Goal: Information Seeking & Learning: Learn about a topic

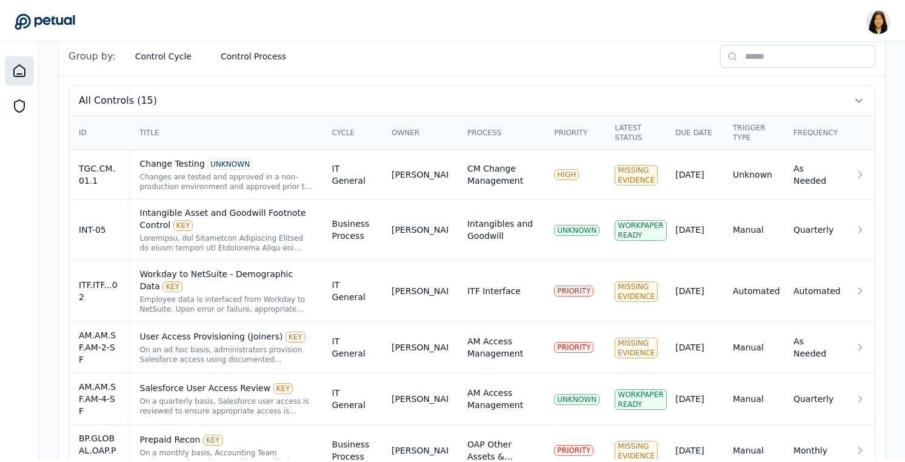
scroll to position [326, 0]
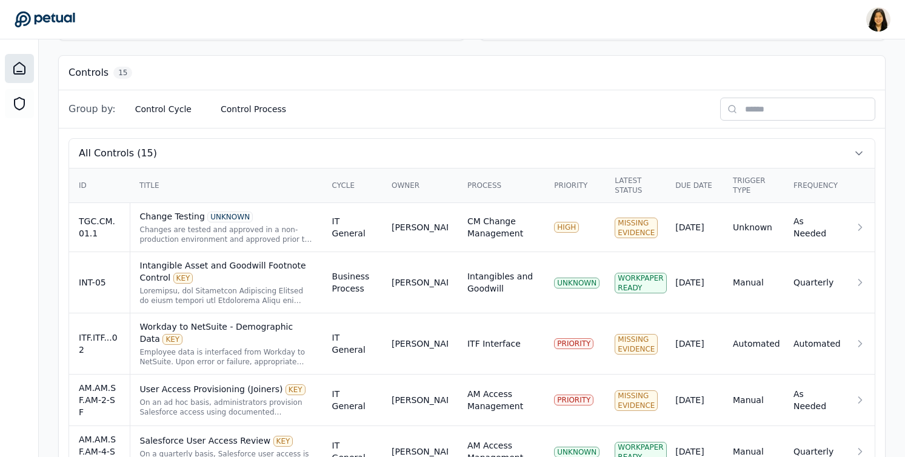
click at [802, 110] on input "text" at bounding box center [797, 109] width 155 height 23
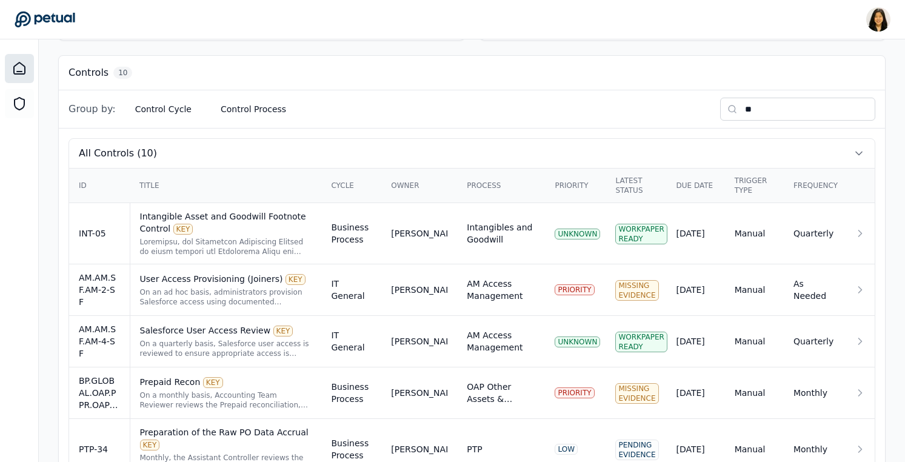
click at [666, 110] on div "Group by: Control Cycle Control Process **" at bounding box center [472, 109] width 827 height 38
click at [772, 106] on input "**" at bounding box center [797, 109] width 155 height 23
click at [728, 110] on input "**" at bounding box center [797, 109] width 155 height 23
click at [798, 119] on input "**" at bounding box center [797, 109] width 155 height 23
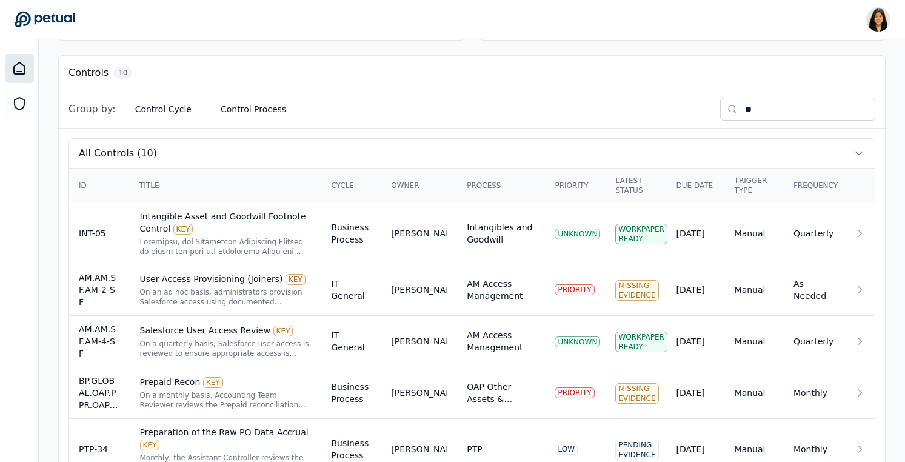
type input "*"
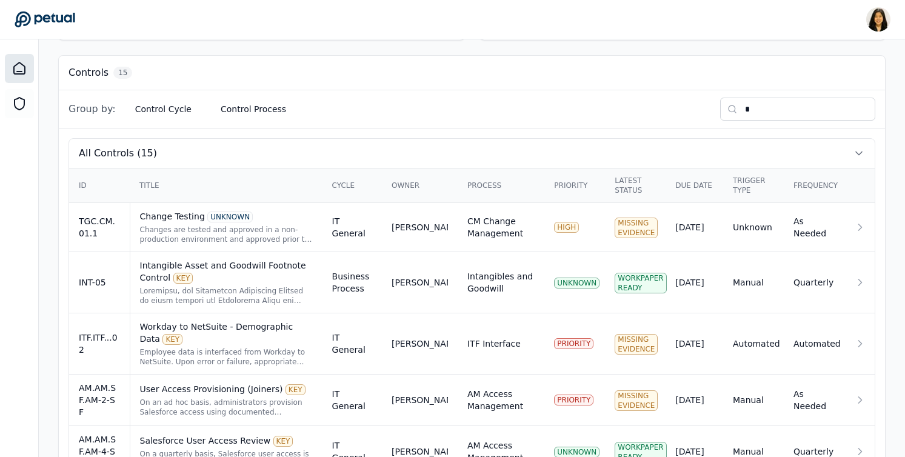
type input "**"
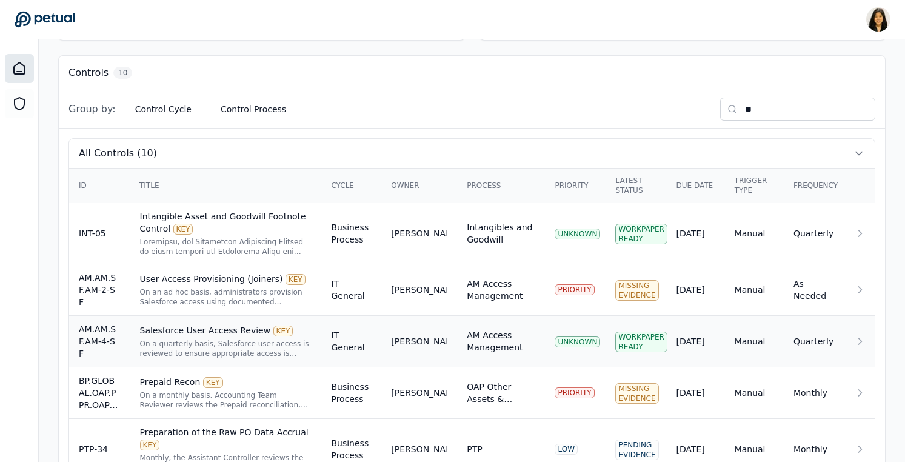
click at [417, 335] on div "[PERSON_NAME]" at bounding box center [419, 341] width 56 height 12
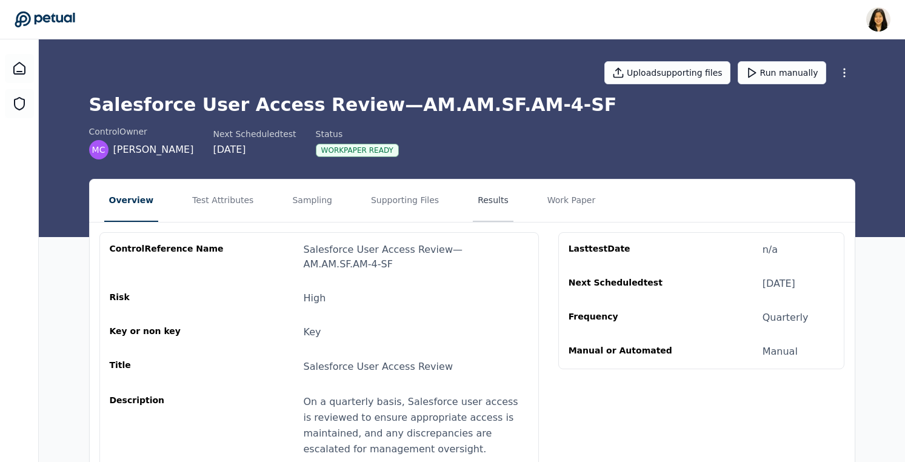
click at [486, 196] on button "Results" at bounding box center [493, 201] width 41 height 42
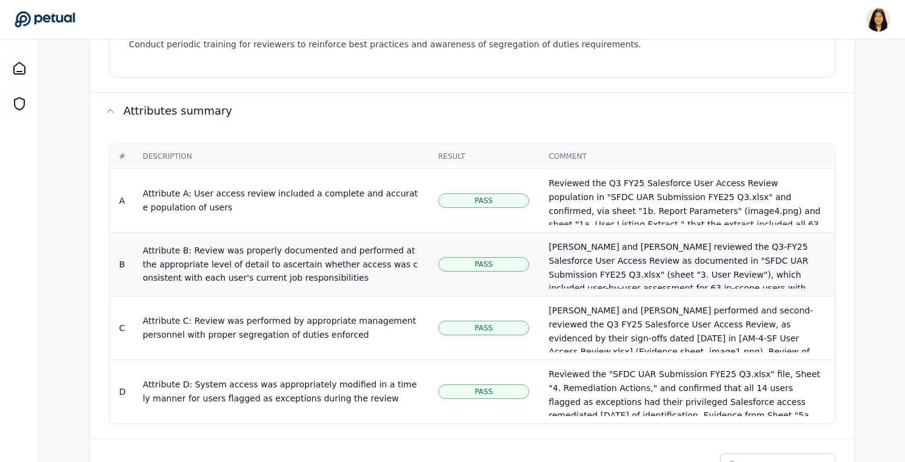
scroll to position [636, 0]
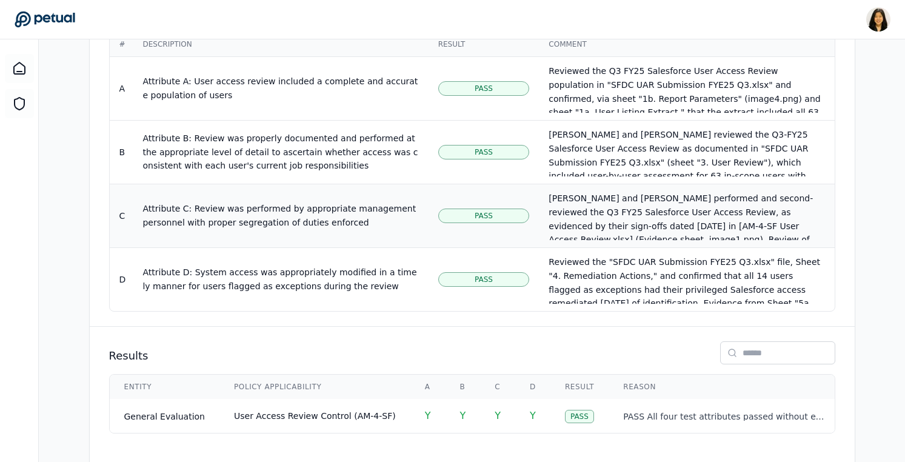
click at [613, 192] on div "[PERSON_NAME] and [PERSON_NAME] performed and second-reviewed the Q3 FY25 Sales…" at bounding box center [687, 275] width 276 height 166
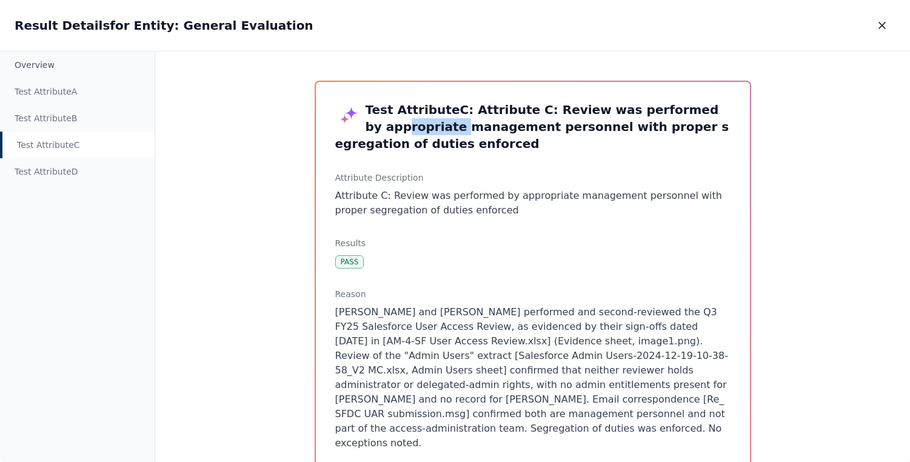
drag, startPoint x: 688, startPoint y: 104, endPoint x: 374, endPoint y: 130, distance: 314.6
click at [374, 130] on h3 "Test Attribute C : Attribute C: Review was performed by appropriate management …" at bounding box center [532, 126] width 395 height 51
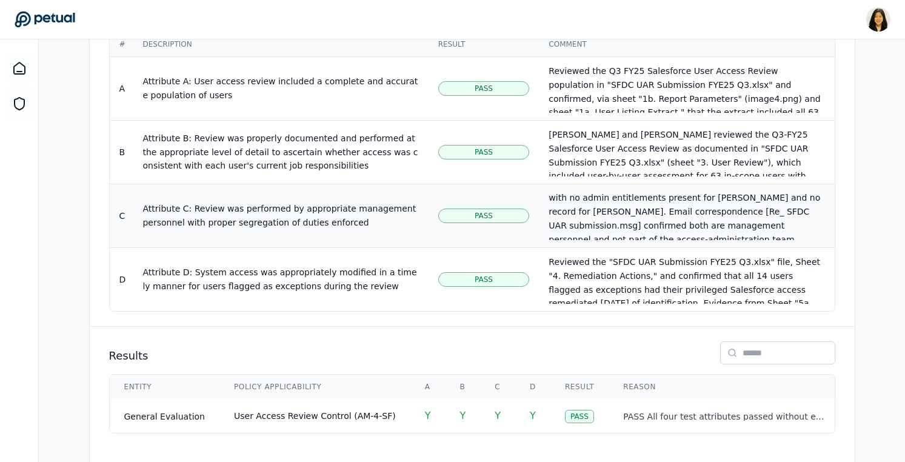
scroll to position [103, 0]
click at [607, 185] on div "[PERSON_NAME] and [PERSON_NAME] performed and second-reviewed the Q3 FY25 Sales…" at bounding box center [687, 172] width 276 height 166
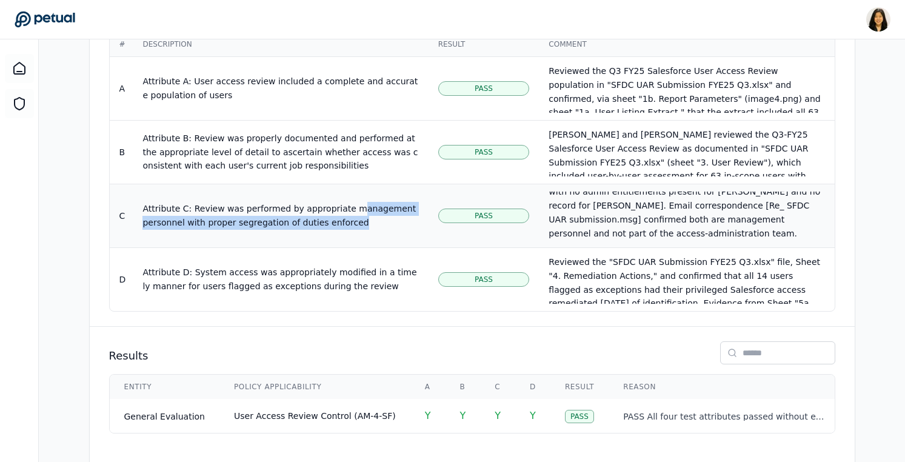
drag, startPoint x: 346, startPoint y: 180, endPoint x: 215, endPoint y: 204, distance: 133.2
click at [215, 204] on td "Attribute C: Review was performed by appropriate management personnel with prop…" at bounding box center [280, 216] width 295 height 64
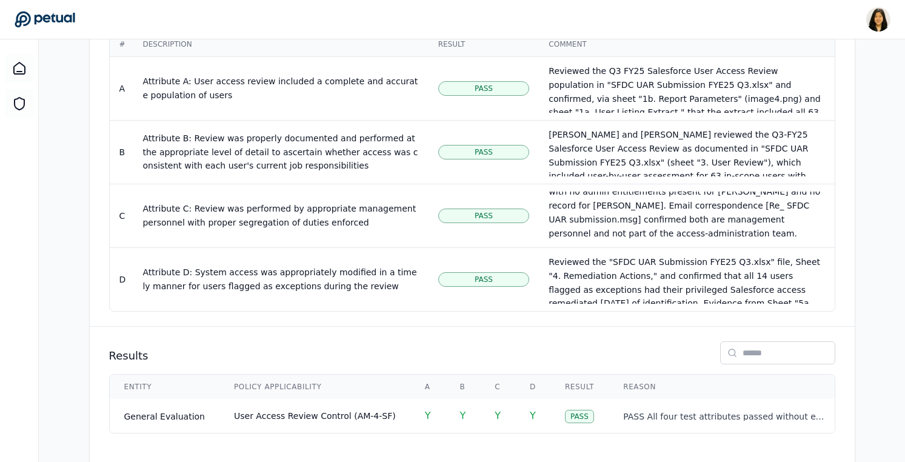
click at [101, 221] on div "# Description Result Comment A Attribute A: User access review included a compl…" at bounding box center [472, 171] width 765 height 309
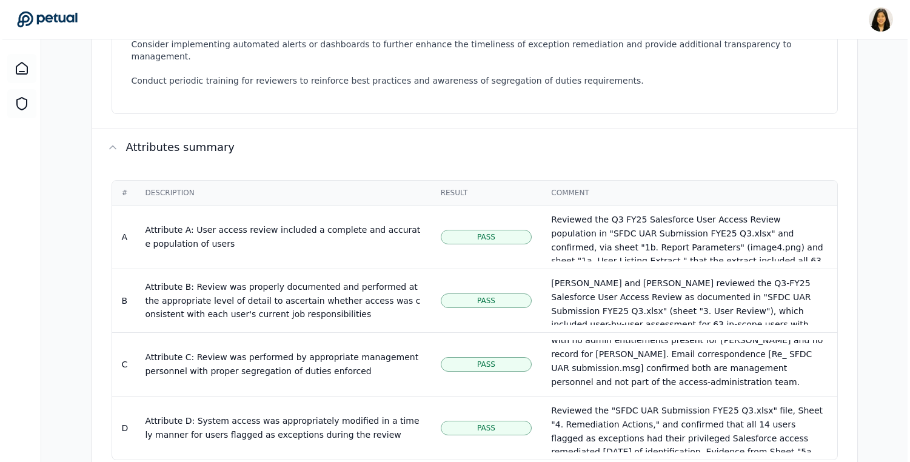
scroll to position [572, 0]
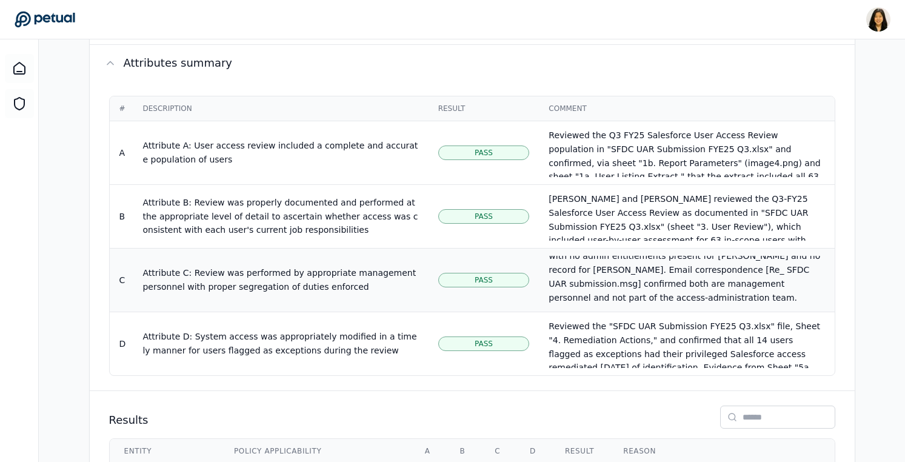
click at [660, 256] on div "[PERSON_NAME] and [PERSON_NAME] performed and second-reviewed the Q3 FY25 Sales…" at bounding box center [687, 236] width 276 height 166
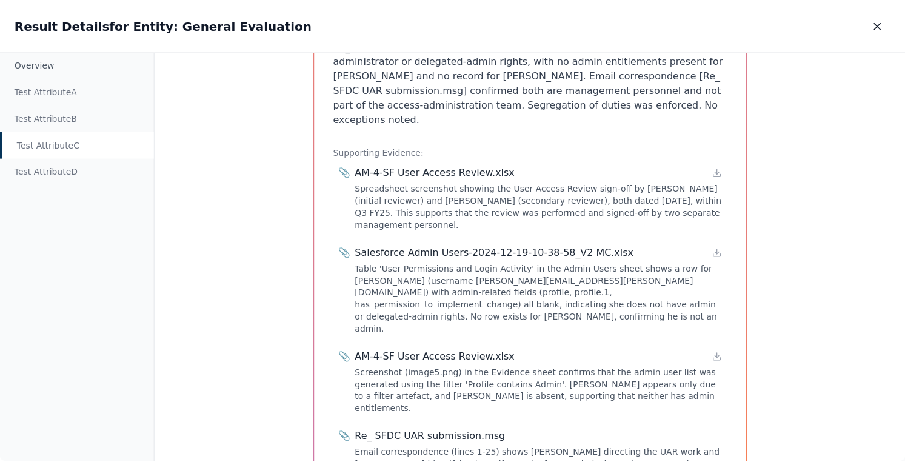
scroll to position [370, 0]
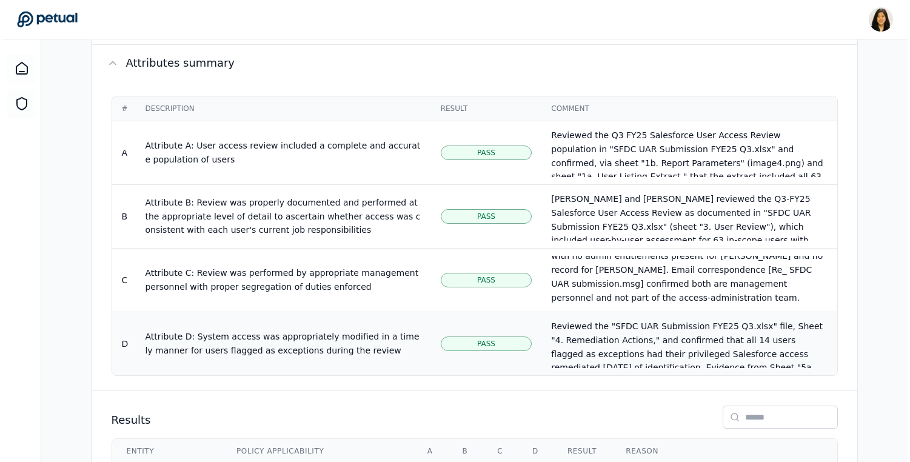
scroll to position [636, 0]
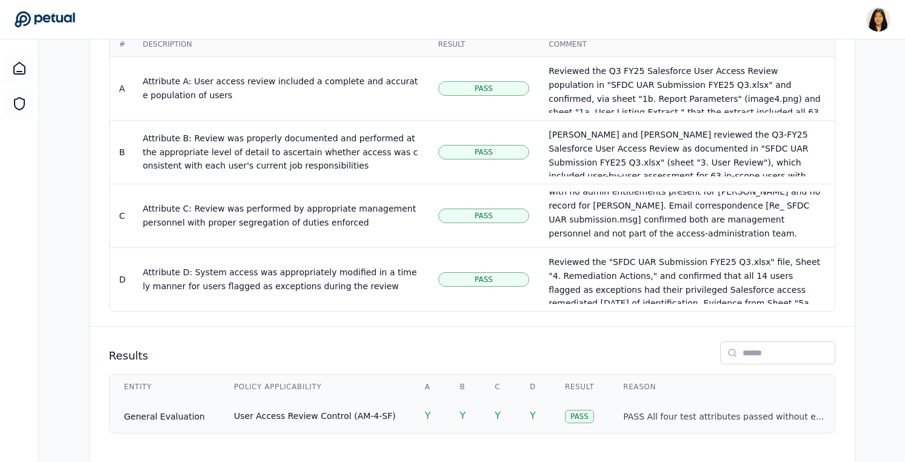
click at [663, 411] on p "PASS All four test attributes passed without exception: (A) population complete…" at bounding box center [725, 417] width 204 height 12
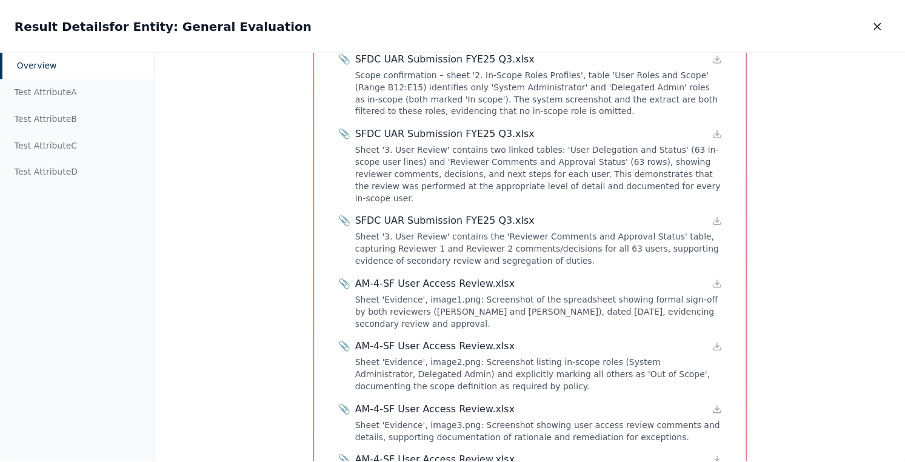
scroll to position [869, 0]
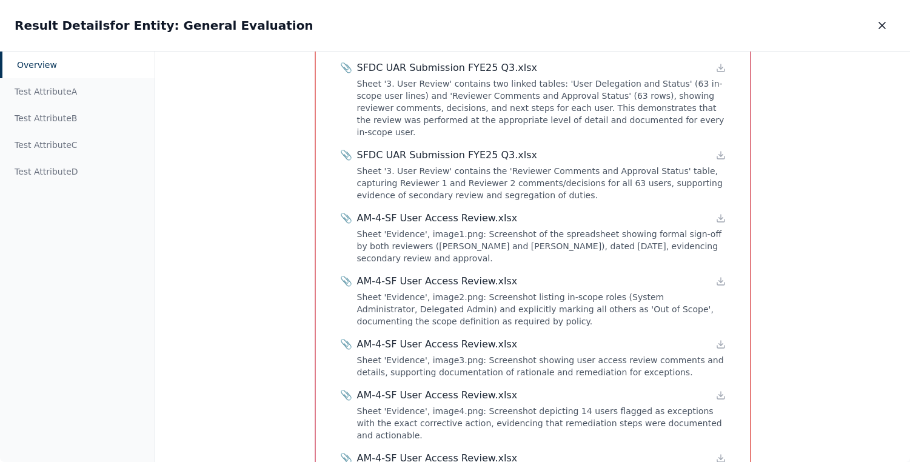
click at [343, 274] on span "📎" at bounding box center [346, 281] width 12 height 15
click at [720, 277] on icon at bounding box center [721, 282] width 10 height 10
click at [879, 26] on icon "button" at bounding box center [882, 25] width 12 height 12
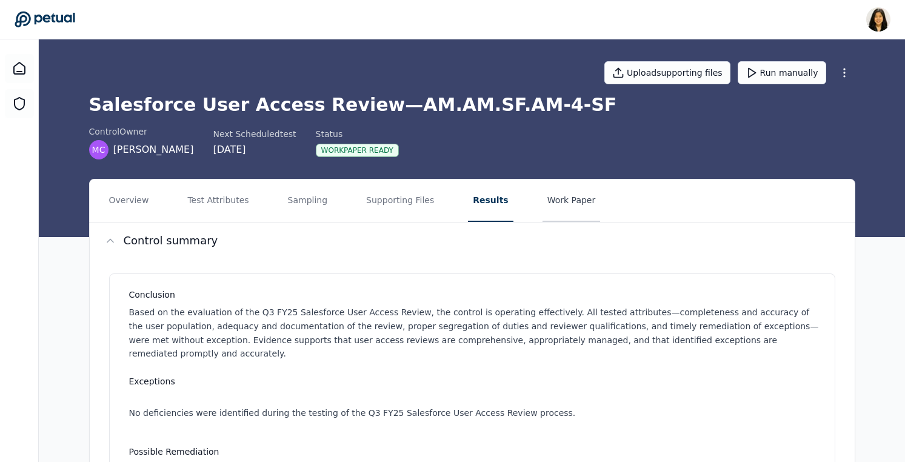
click at [562, 198] on button "Work Paper" at bounding box center [572, 201] width 58 height 42
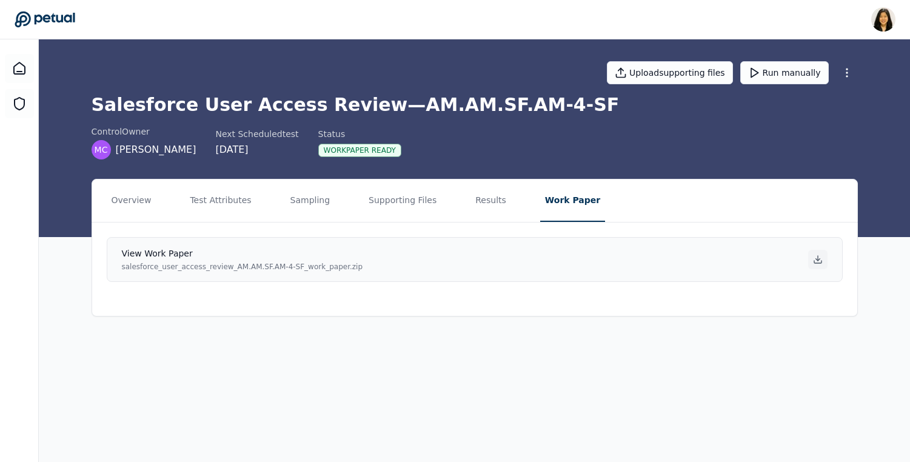
click at [816, 260] on icon at bounding box center [818, 260] width 10 height 10
click at [478, 200] on button "Results" at bounding box center [491, 201] width 41 height 42
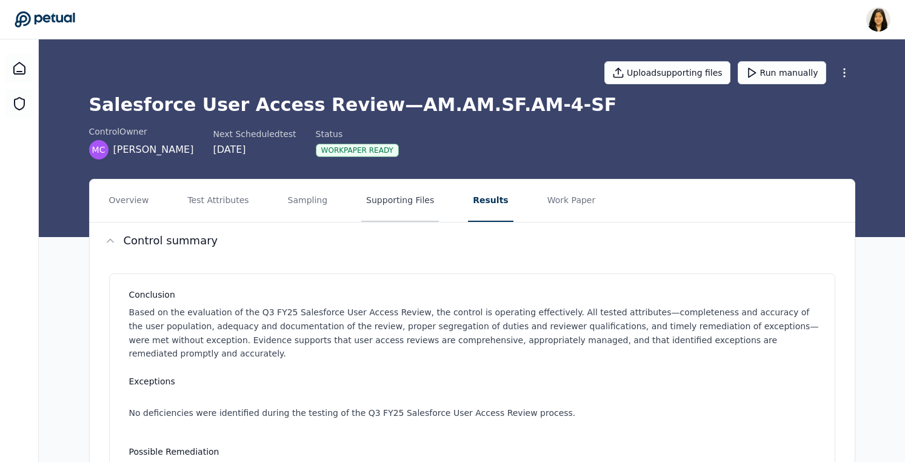
click at [388, 201] on button "Supporting Files" at bounding box center [400, 201] width 78 height 42
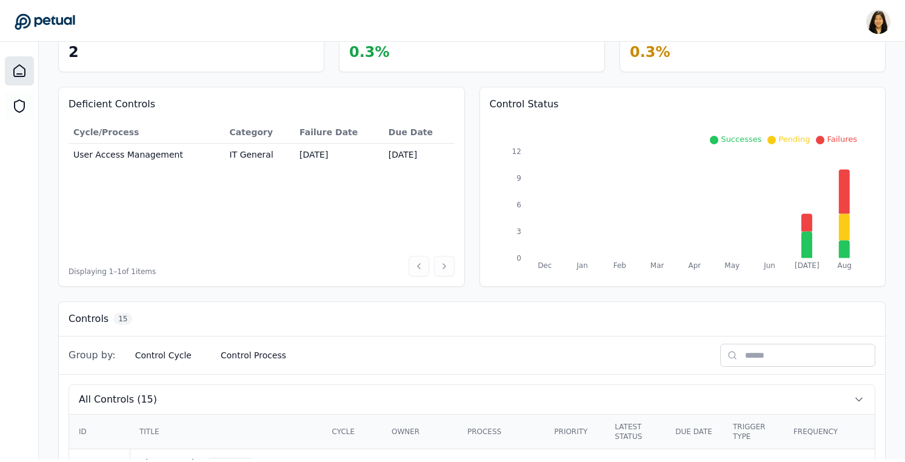
scroll to position [41, 0]
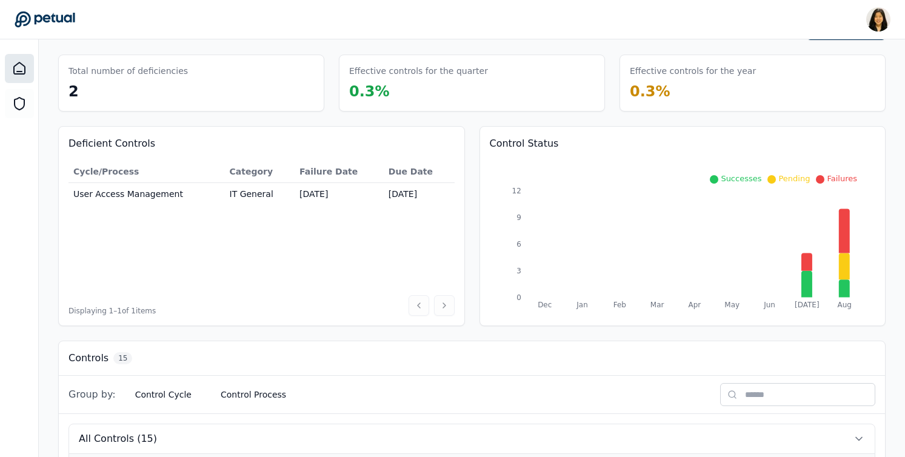
click at [802, 392] on input "text" at bounding box center [797, 394] width 155 height 23
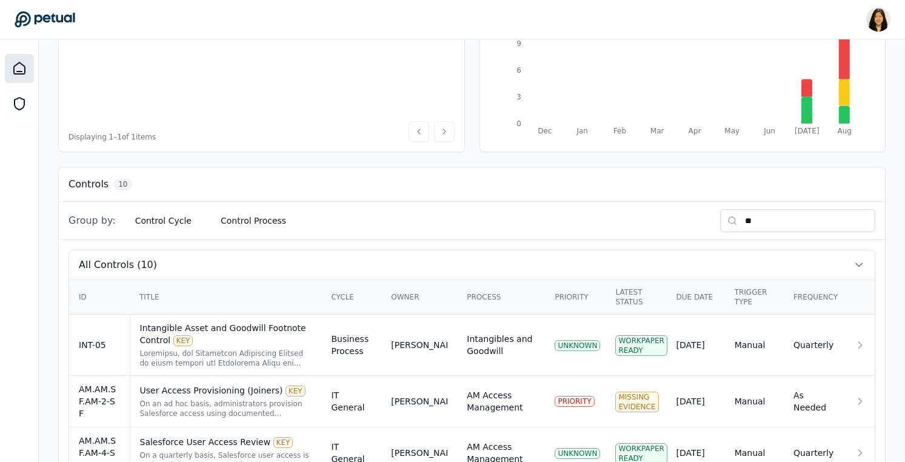
scroll to position [356, 0]
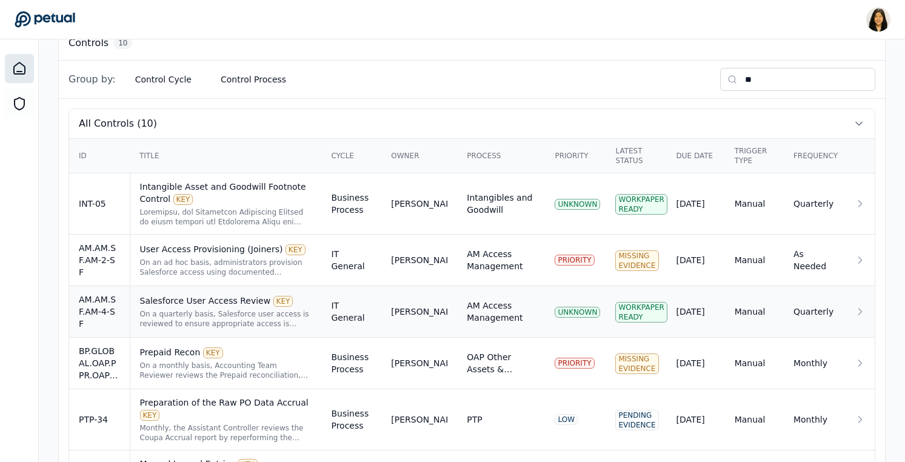
type input "**"
click at [421, 311] on div "[PERSON_NAME]" at bounding box center [419, 312] width 56 height 12
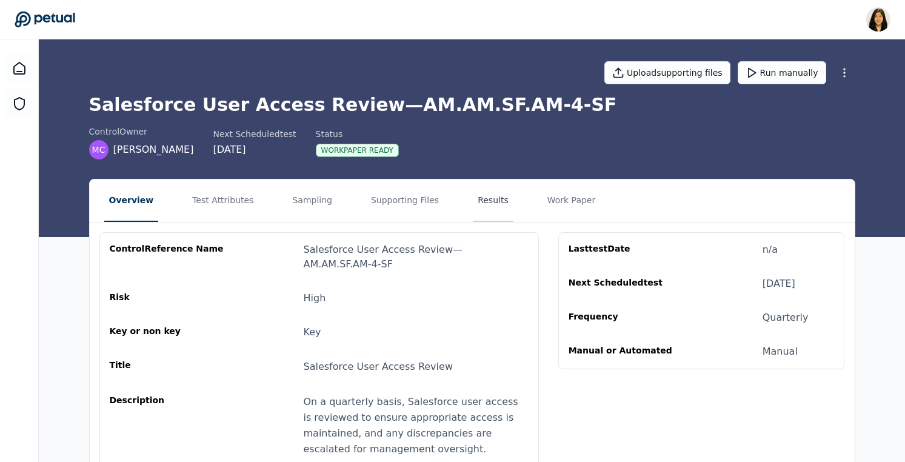
click at [492, 198] on button "Results" at bounding box center [493, 201] width 41 height 42
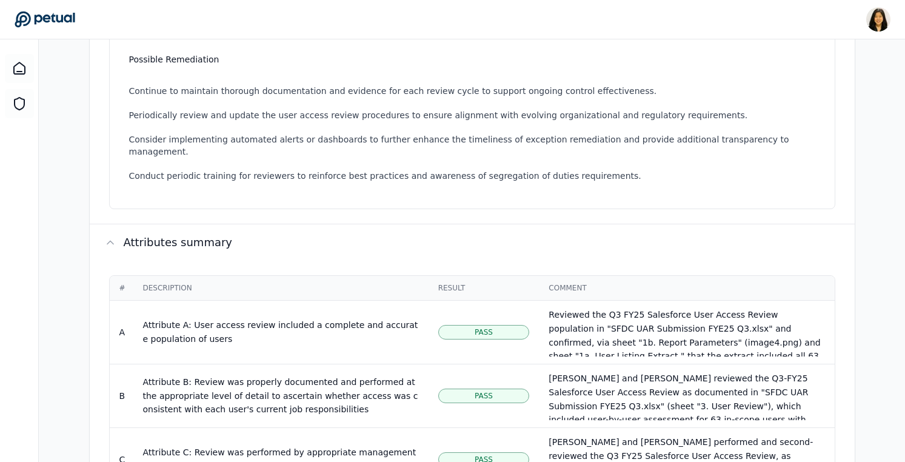
scroll to position [391, 0]
click at [65, 8] on div "Renee Park renee.park@petual.ai Sign out" at bounding box center [453, 19] width 876 height 24
click at [67, 15] on icon at bounding box center [45, 20] width 60 height 16
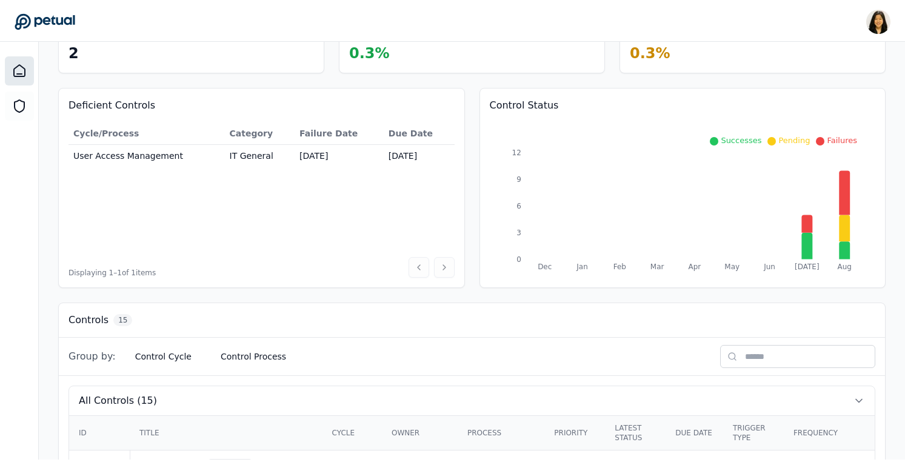
scroll to position [150, 0]
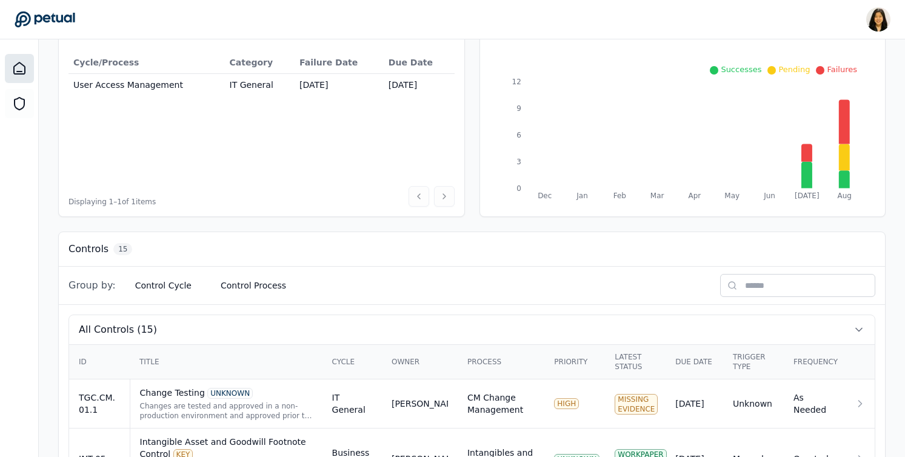
click at [793, 294] on input "text" at bounding box center [797, 285] width 155 height 23
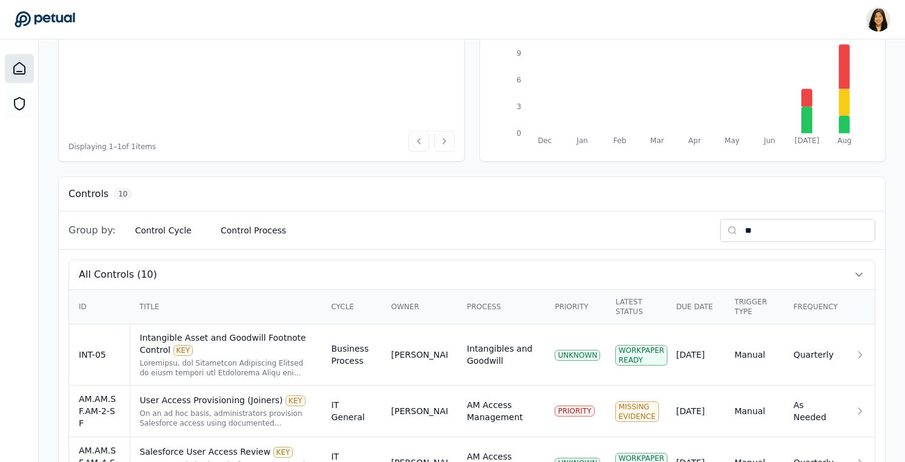
scroll to position [206, 0]
type input "**"
click at [401, 395] on td "[PERSON_NAME]" at bounding box center [419, 410] width 76 height 52
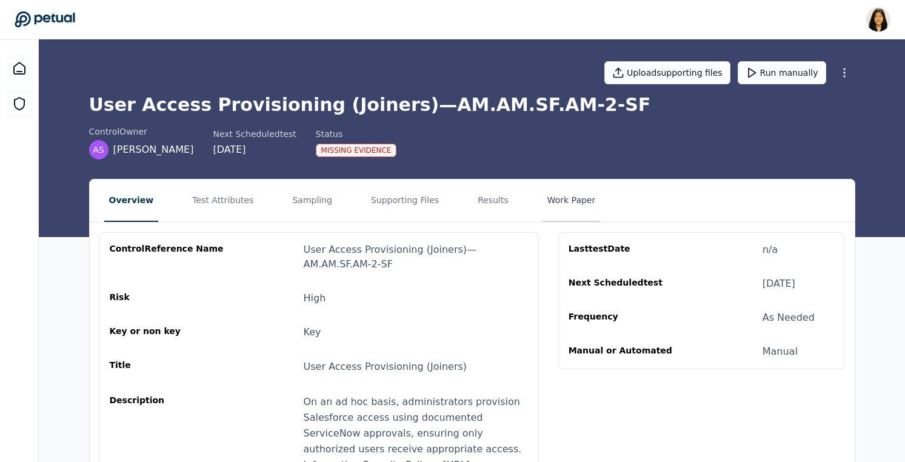
click at [559, 196] on button "Work Paper" at bounding box center [572, 201] width 58 height 42
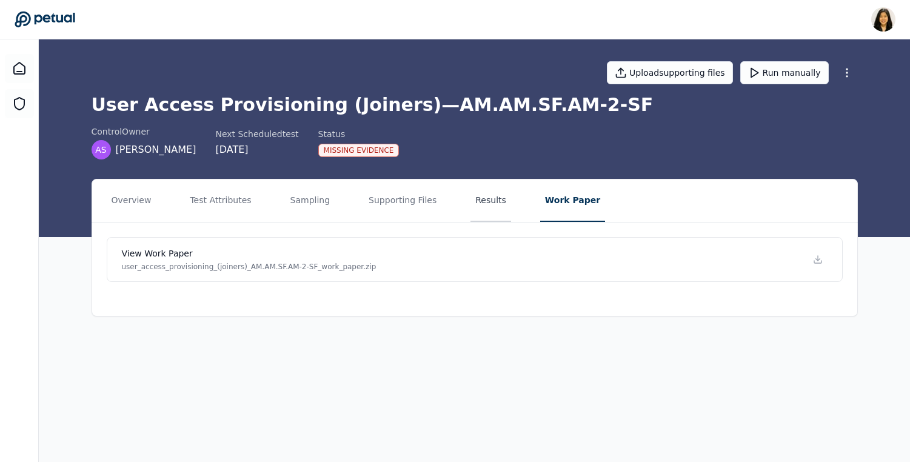
click at [473, 201] on button "Results" at bounding box center [491, 201] width 41 height 42
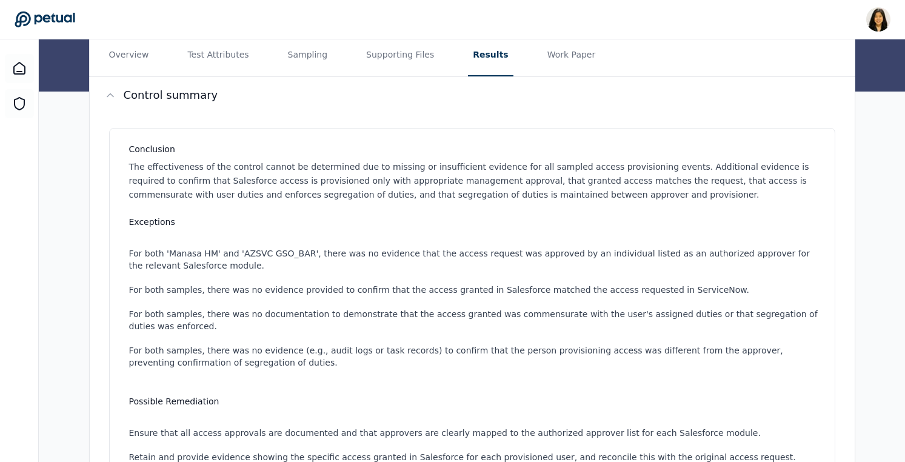
scroll to position [53, 0]
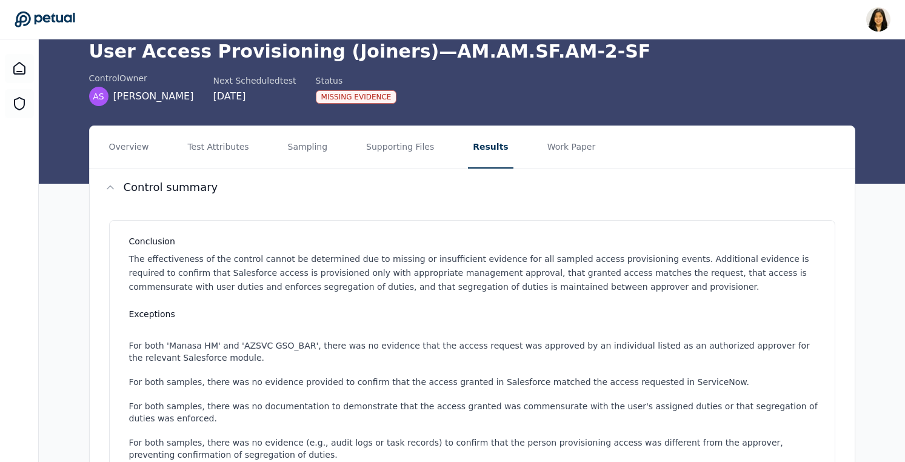
click at [563, 149] on button "Work Paper" at bounding box center [572, 147] width 58 height 42
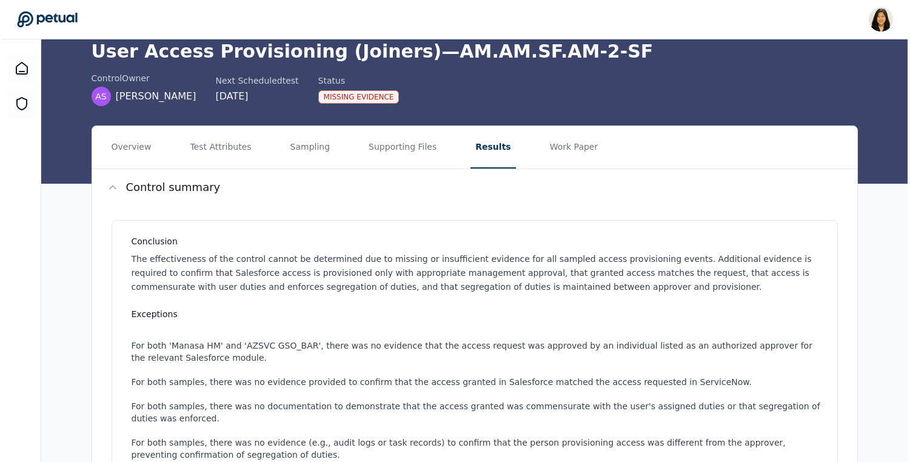
scroll to position [0, 0]
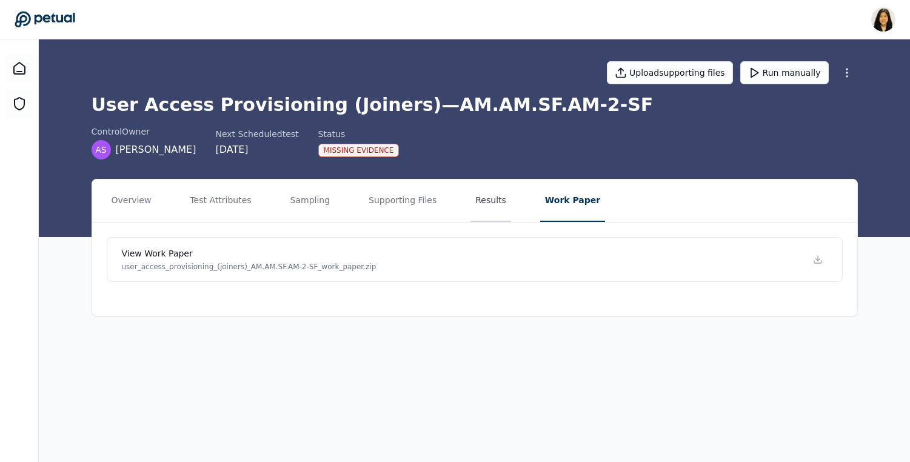
click at [483, 198] on button "Results" at bounding box center [491, 201] width 41 height 42
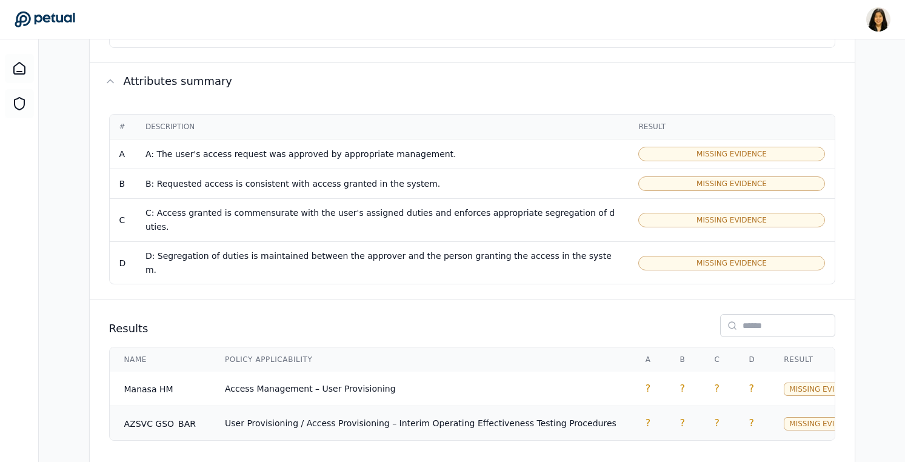
click at [355, 406] on td "User Provisioning / Access Provisioning – Interim Operating Effectiveness Testi…" at bounding box center [420, 423] width 421 height 35
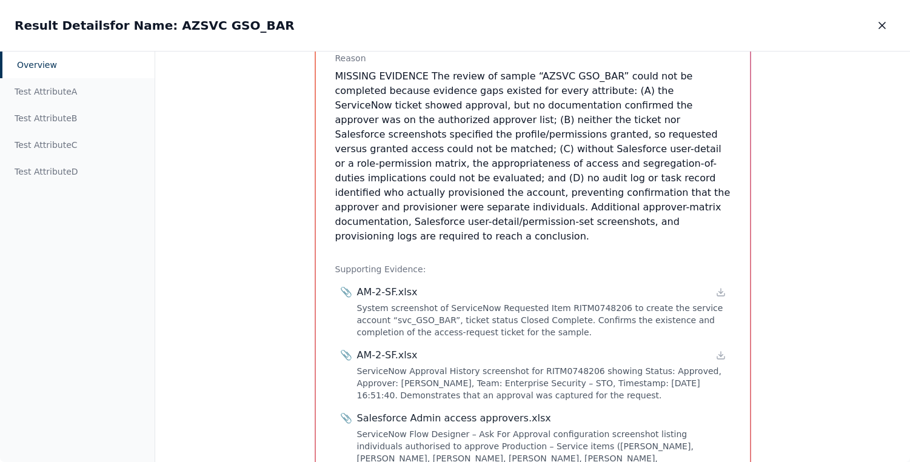
scroll to position [389, 0]
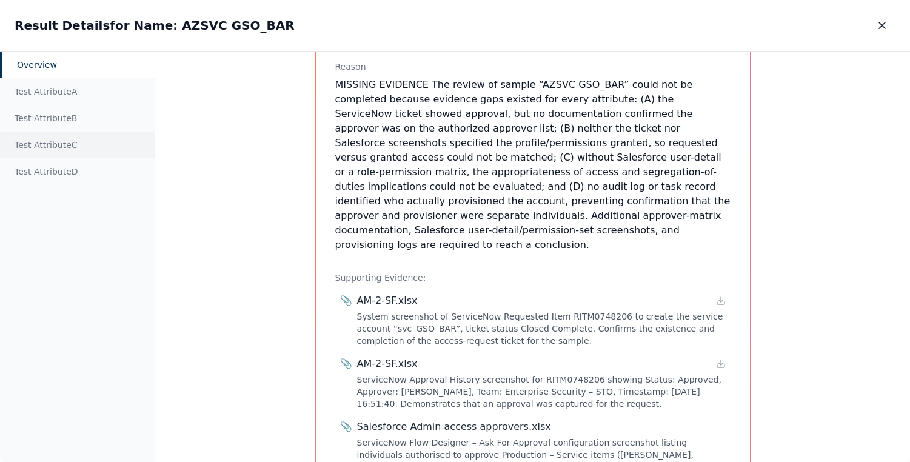
click at [116, 148] on div "Test Attribute C" at bounding box center [77, 145] width 155 height 27
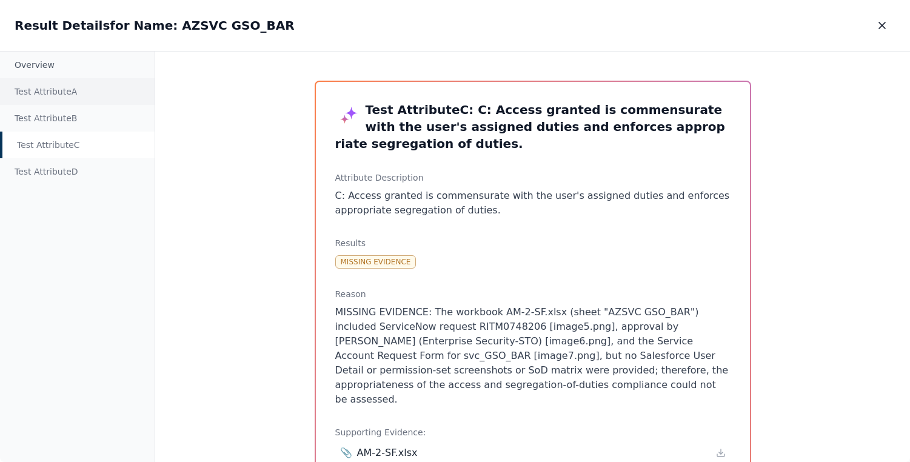
click at [53, 95] on div "Test Attribute A" at bounding box center [77, 91] width 155 height 27
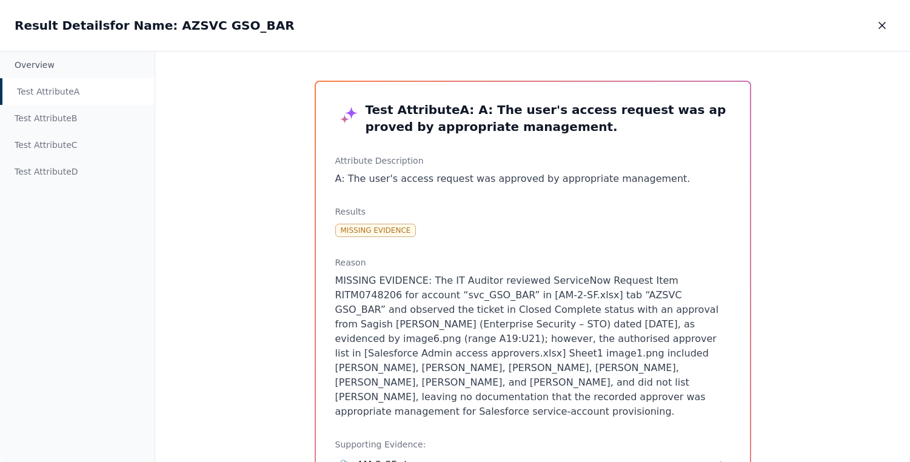
scroll to position [258, 0]
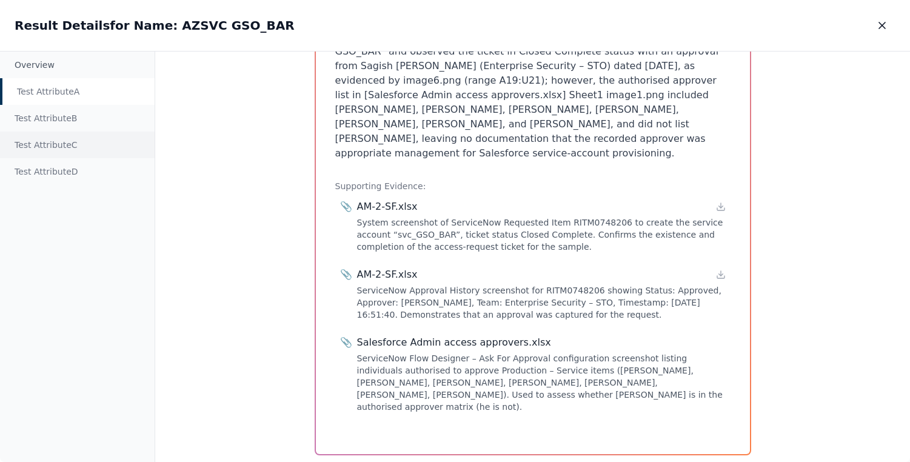
click at [90, 145] on div "Test Attribute C" at bounding box center [77, 145] width 155 height 27
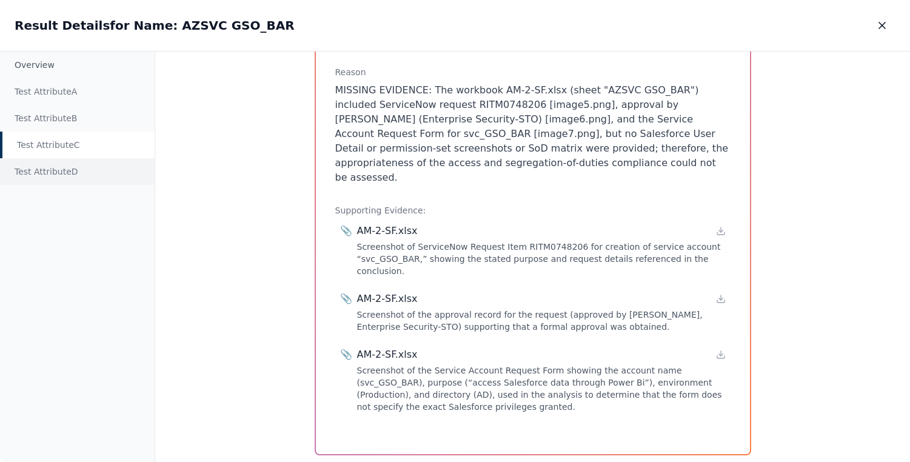
click at [81, 175] on div "Test Attribute D" at bounding box center [77, 171] width 155 height 27
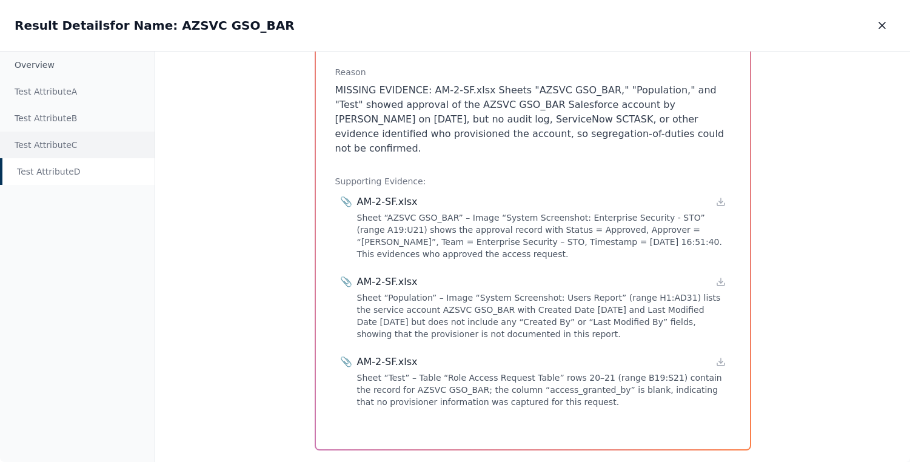
scroll to position [212, 0]
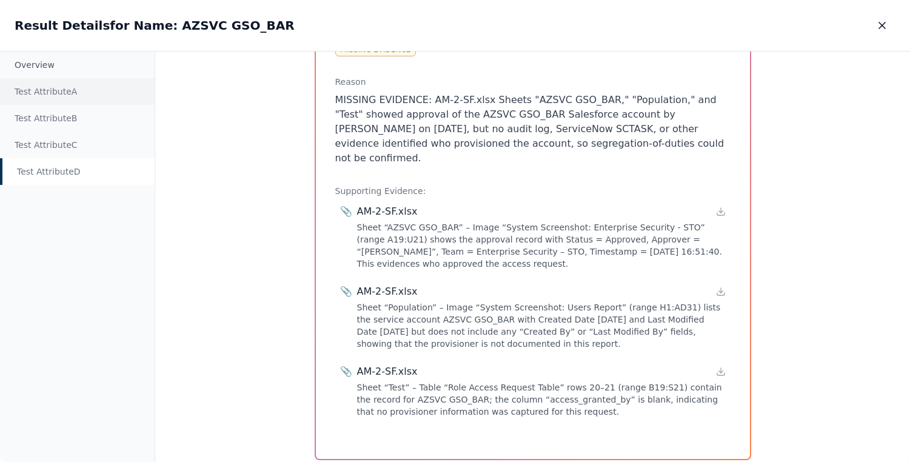
click at [85, 101] on div "Test Attribute A" at bounding box center [77, 91] width 155 height 27
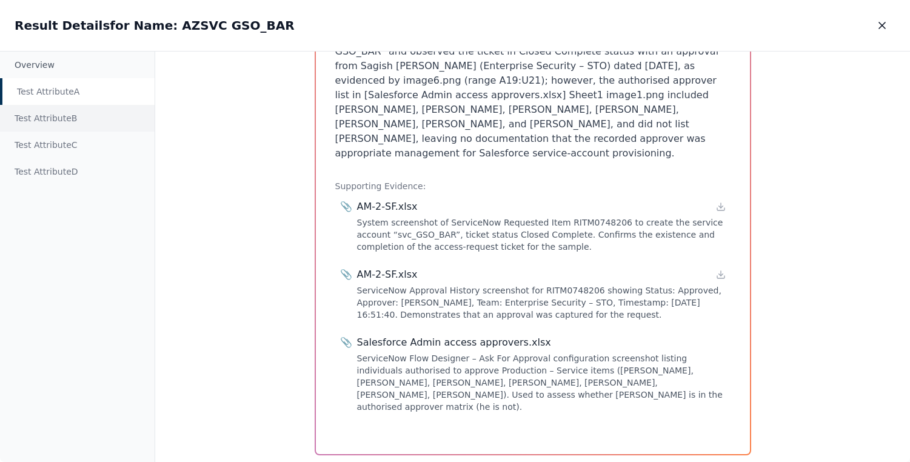
click at [89, 118] on div "Test Attribute B" at bounding box center [77, 118] width 155 height 27
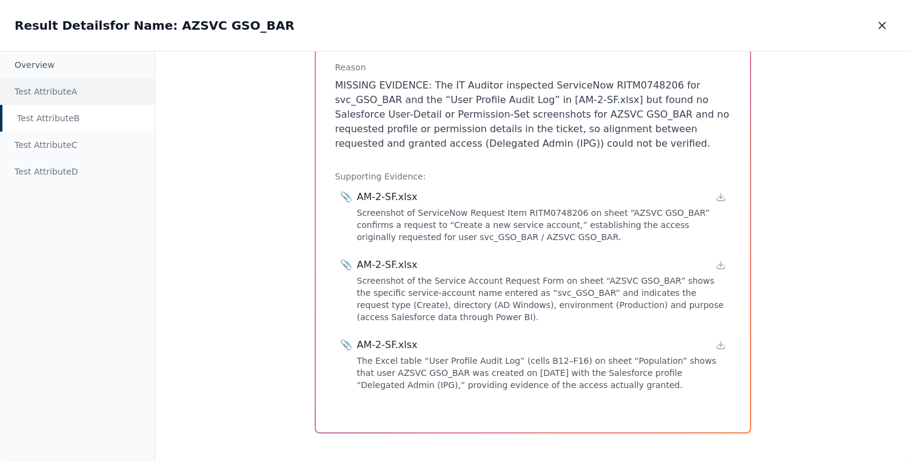
click at [93, 88] on div "Test Attribute A" at bounding box center [77, 91] width 155 height 27
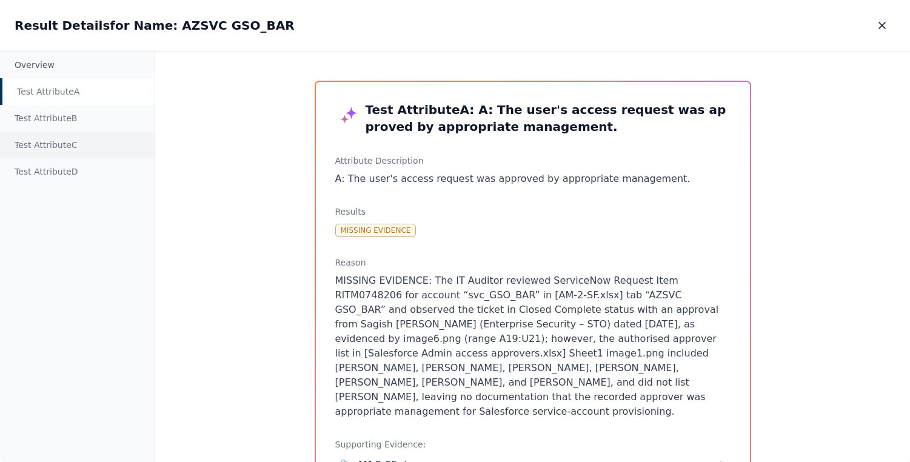
click at [79, 136] on div "Test Attribute C" at bounding box center [77, 145] width 155 height 27
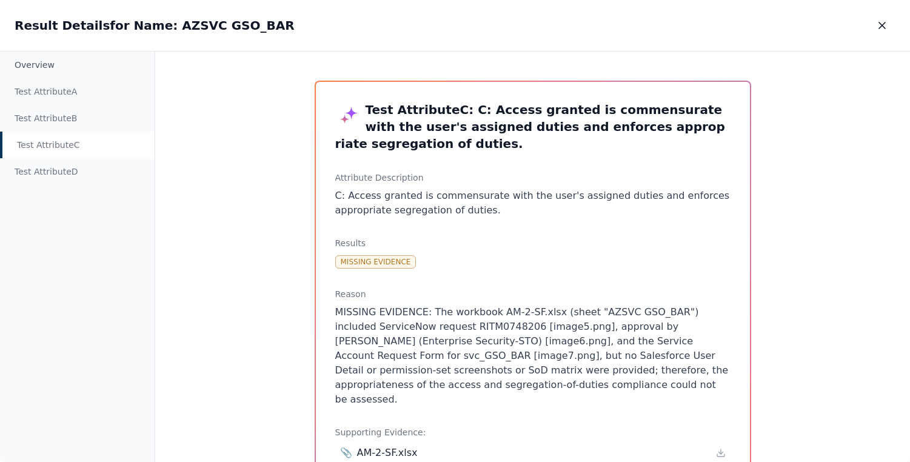
scroll to position [222, 0]
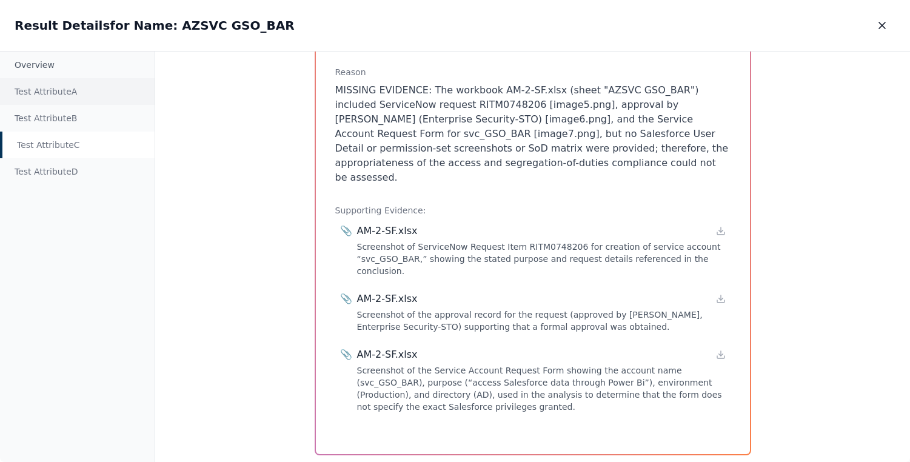
click at [131, 96] on div "Test Attribute A" at bounding box center [77, 91] width 155 height 27
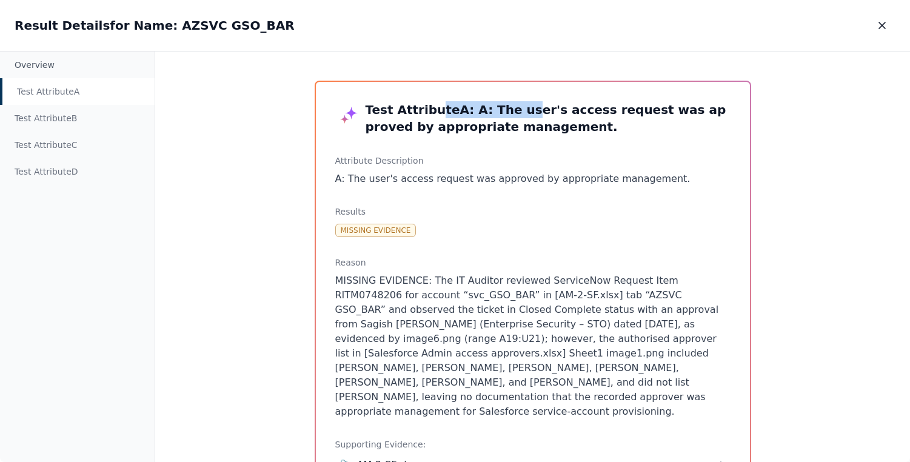
drag, startPoint x: 429, startPoint y: 114, endPoint x: 509, endPoint y: 115, distance: 79.5
click at [509, 115] on h3 "Test Attribute A : A: The user's access request was approved by appropriate man…" at bounding box center [532, 118] width 395 height 34
click at [443, 109] on h3 "Test Attribute A : A: The user's access request was approved by appropriate man…" at bounding box center [532, 118] width 395 height 34
drag, startPoint x: 443, startPoint y: 109, endPoint x: 468, endPoint y: 109, distance: 24.9
click at [468, 109] on h3 "Test Attribute A : A: The user's access request was approved by appropriate man…" at bounding box center [532, 118] width 395 height 34
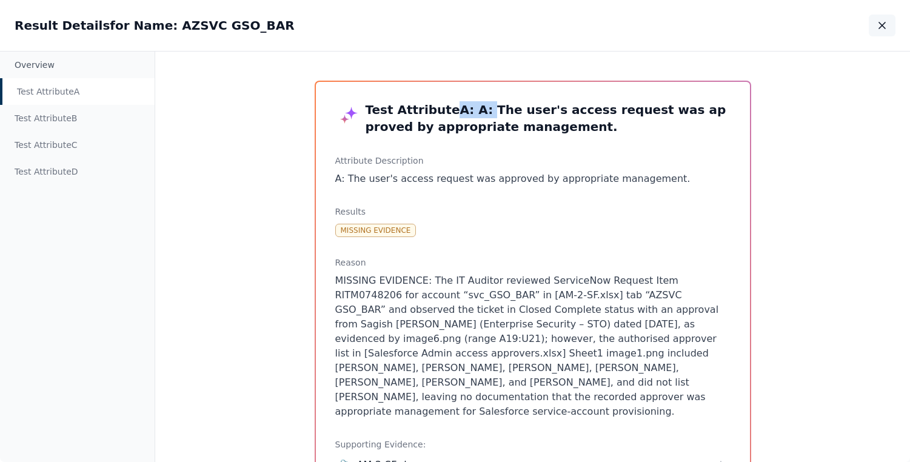
click at [885, 26] on icon "button" at bounding box center [882, 25] width 12 height 12
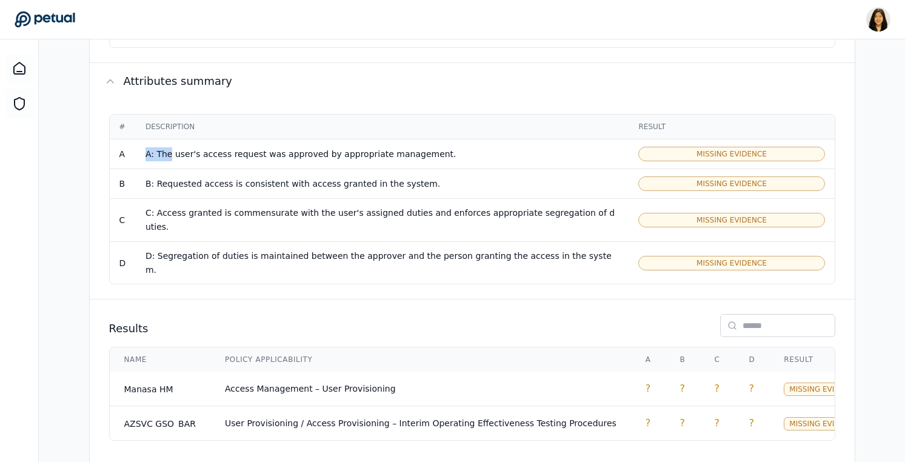
drag, startPoint x: 146, startPoint y: 143, endPoint x: 172, endPoint y: 143, distance: 26.1
click at [172, 147] on div "A: The user's access request was approved by appropriate management." at bounding box center [383, 154] width 474 height 14
click at [164, 177] on div "B: Requested access is consistent with access granted in the system." at bounding box center [383, 184] width 474 height 14
click at [267, 206] on div "C: Access granted is commensurate with the user's assigned duties and enforces …" at bounding box center [383, 220] width 474 height 28
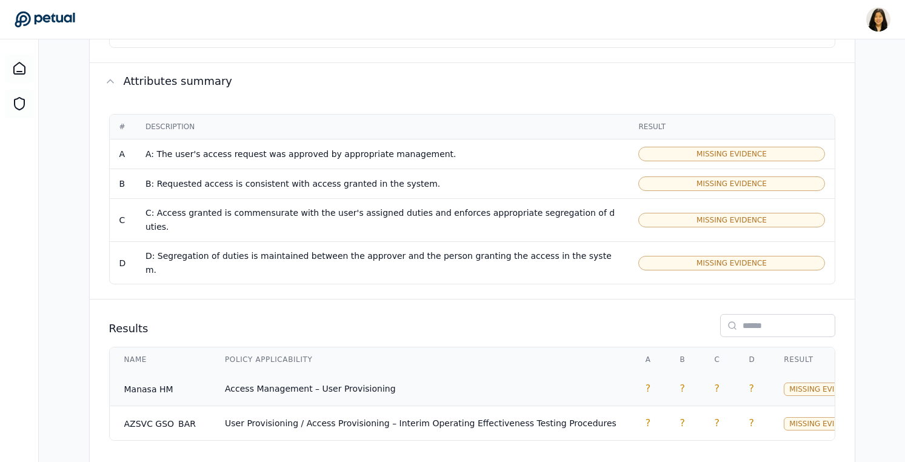
click at [450, 372] on td "Access Management – User Provisioning" at bounding box center [420, 389] width 421 height 35
click at [324, 418] on span "User Provisioning / Access Provisioning – Interim Operating Effectiveness Testi…" at bounding box center [421, 423] width 392 height 10
